Goal: Task Accomplishment & Management: Complete application form

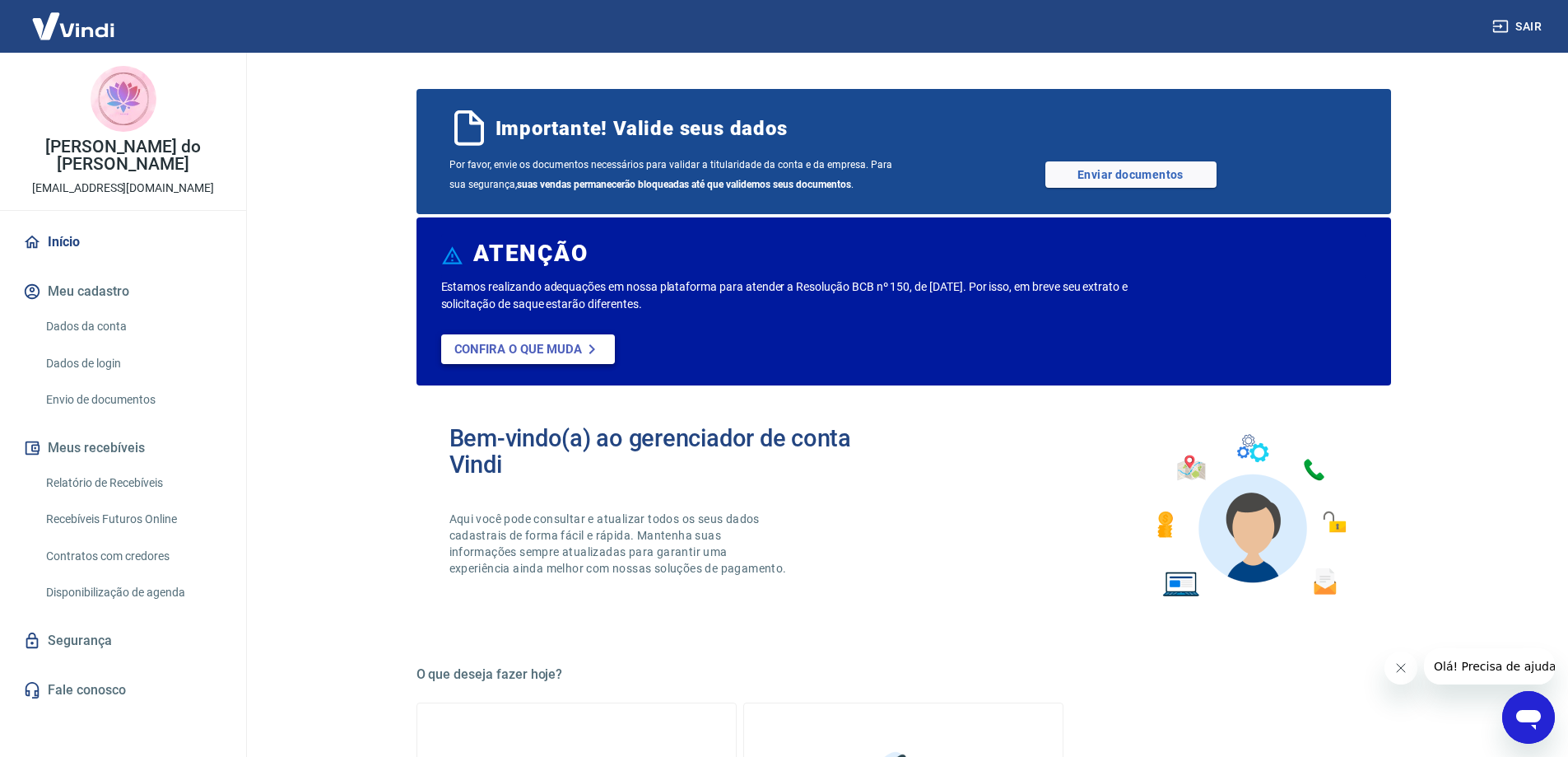
click at [560, 342] on p "Confira o que muda" at bounding box center [518, 349] width 128 height 15
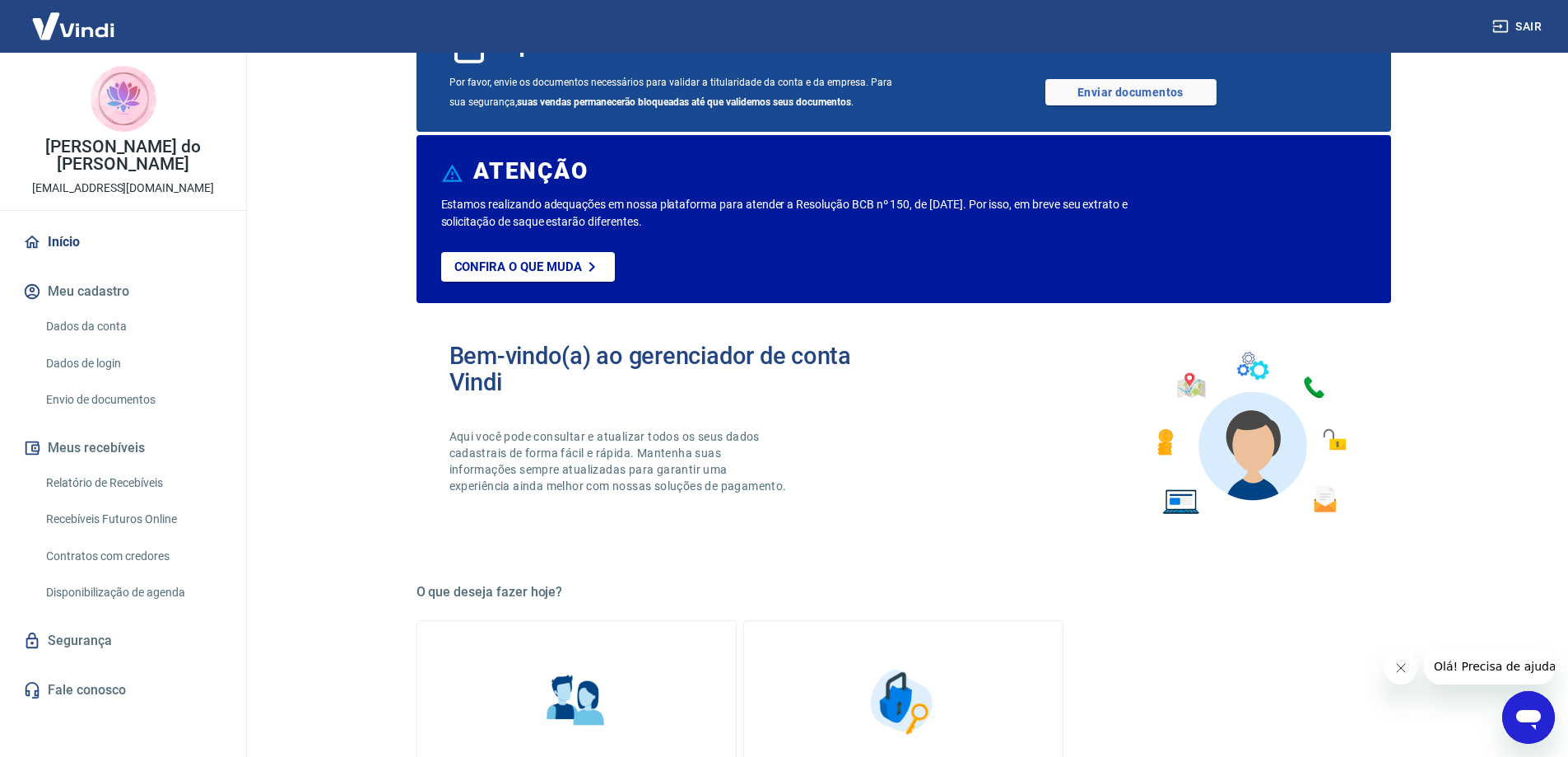
scroll to position [165, 0]
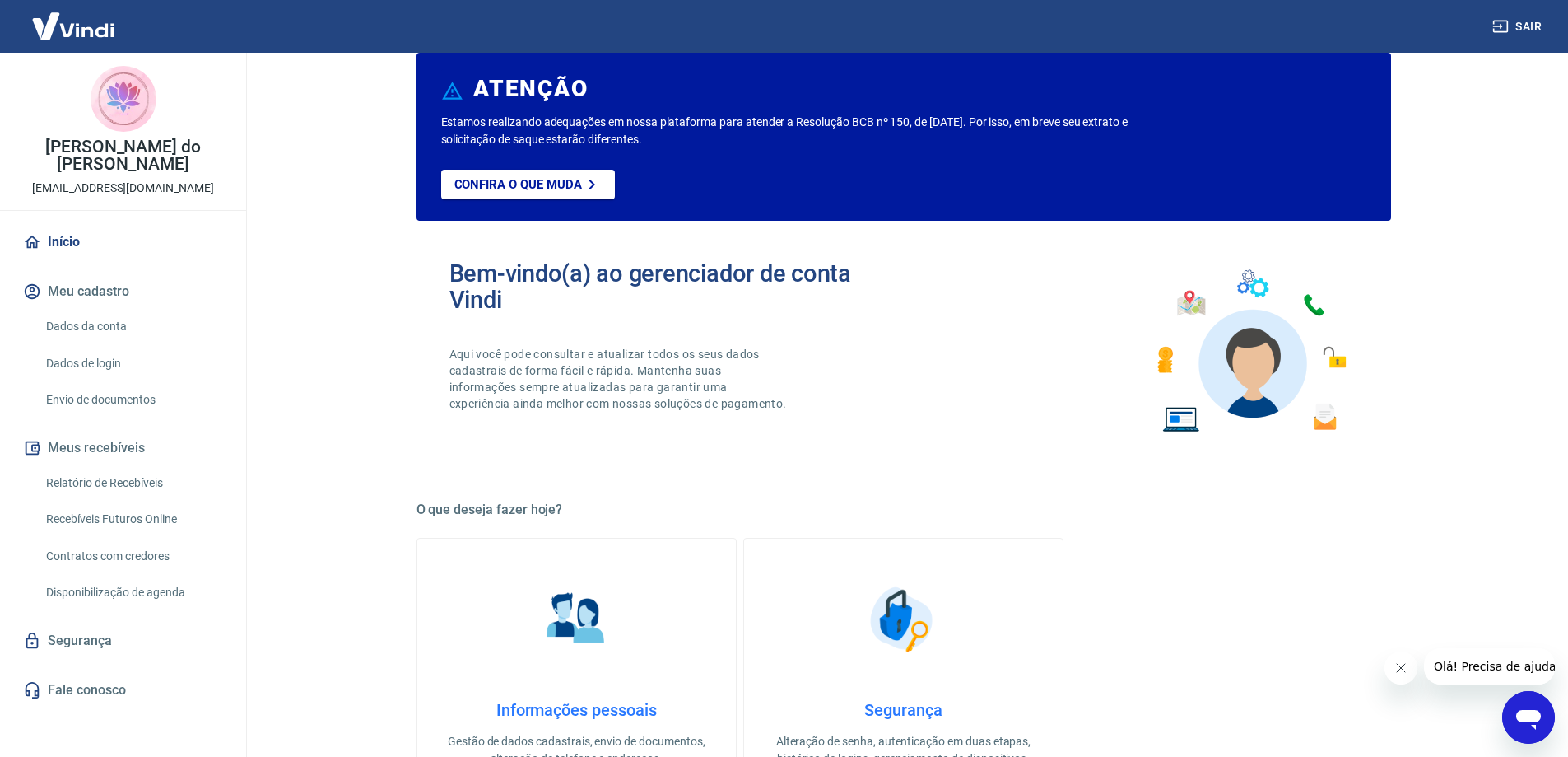
click at [131, 383] on link "Envio de documentos" at bounding box center [133, 399] width 187 height 34
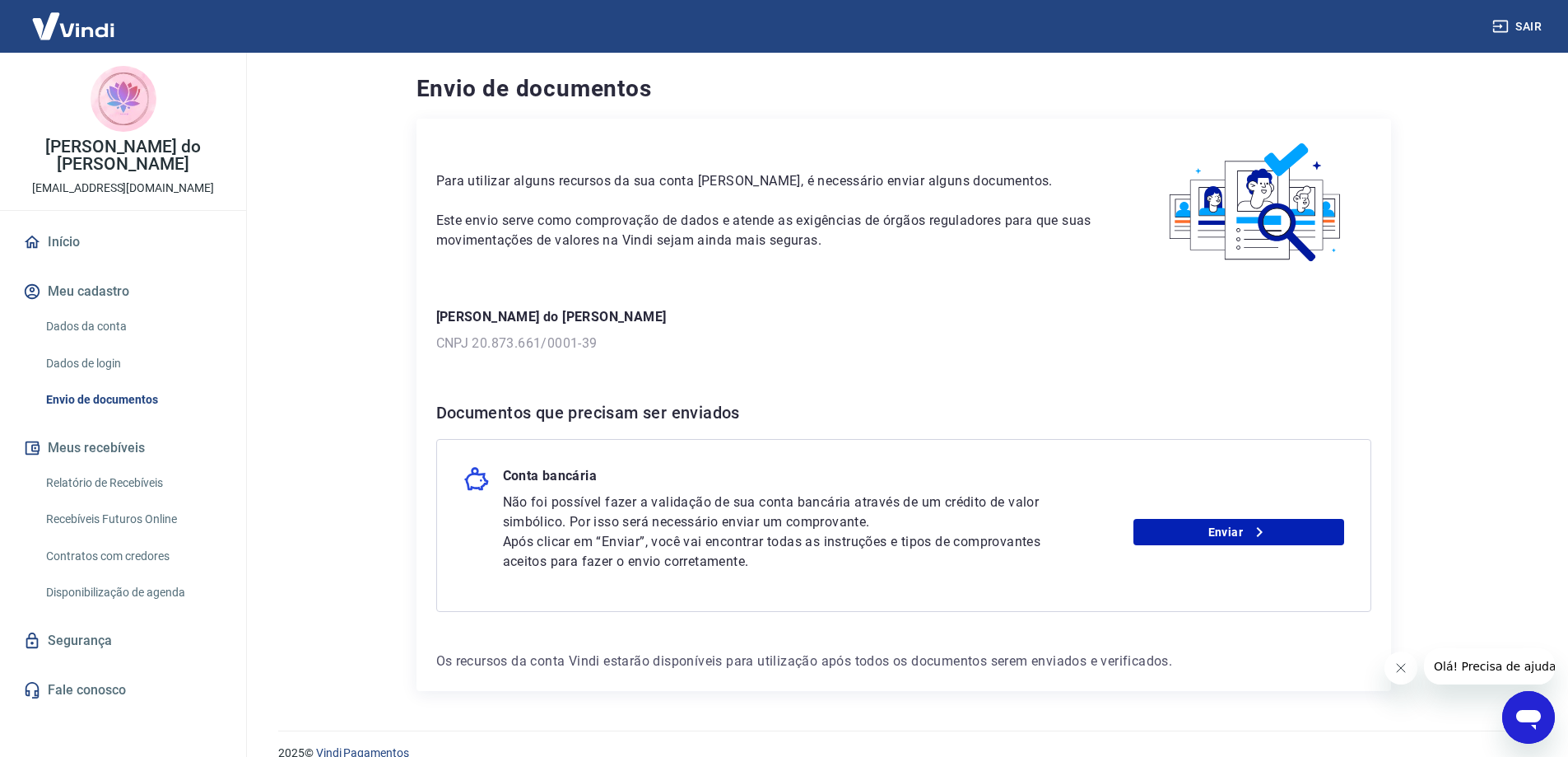
scroll to position [24, 0]
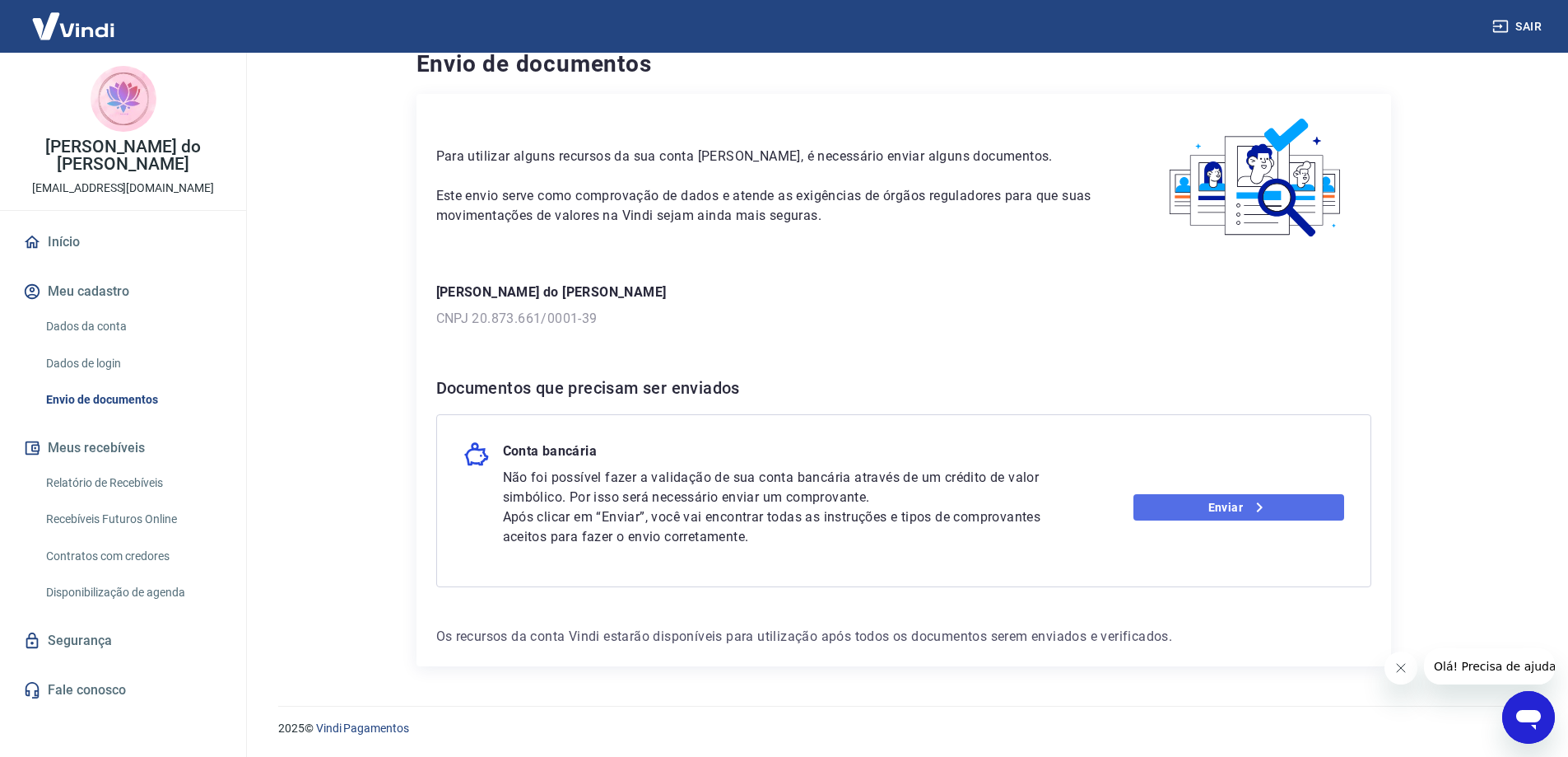
click at [1245, 511] on link "Enviar" at bounding box center [1239, 507] width 210 height 26
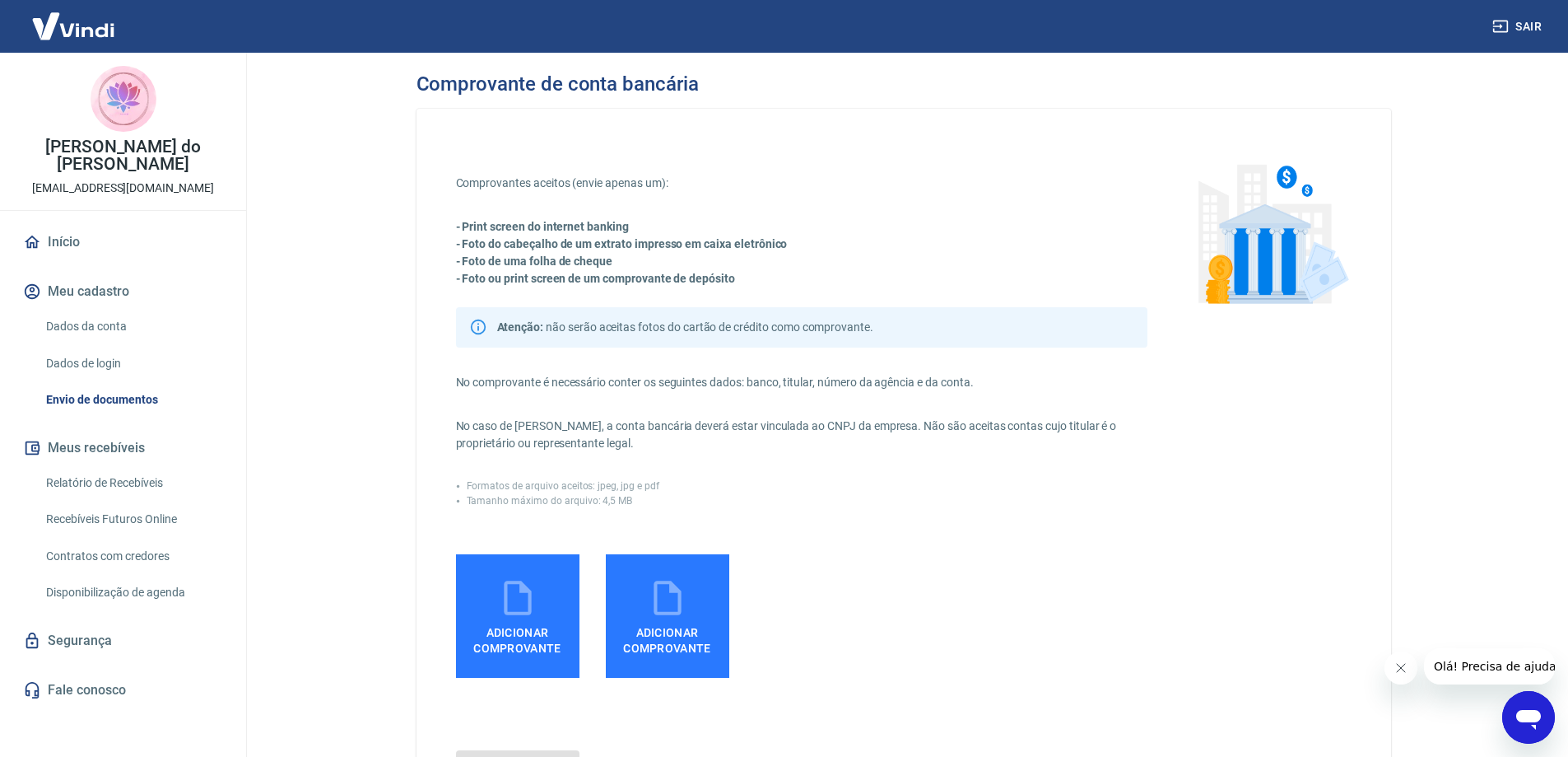
scroll to position [82, 0]
